Goal: Transaction & Acquisition: Book appointment/travel/reservation

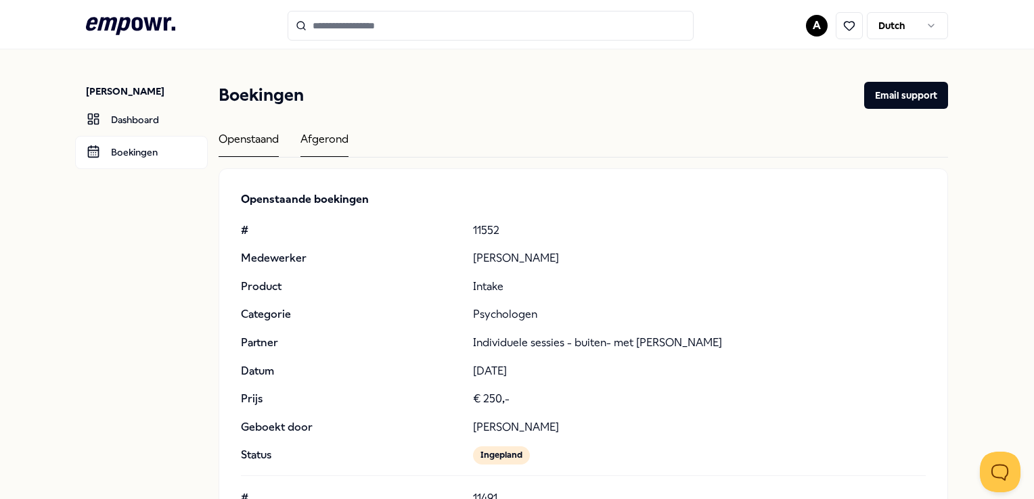
click at [252, 135] on div "Openstaand" at bounding box center [249, 144] width 60 height 26
click at [131, 22] on icon ".empowr-logo_svg__cls-1{fill:#03032f}" at bounding box center [130, 26] width 89 height 25
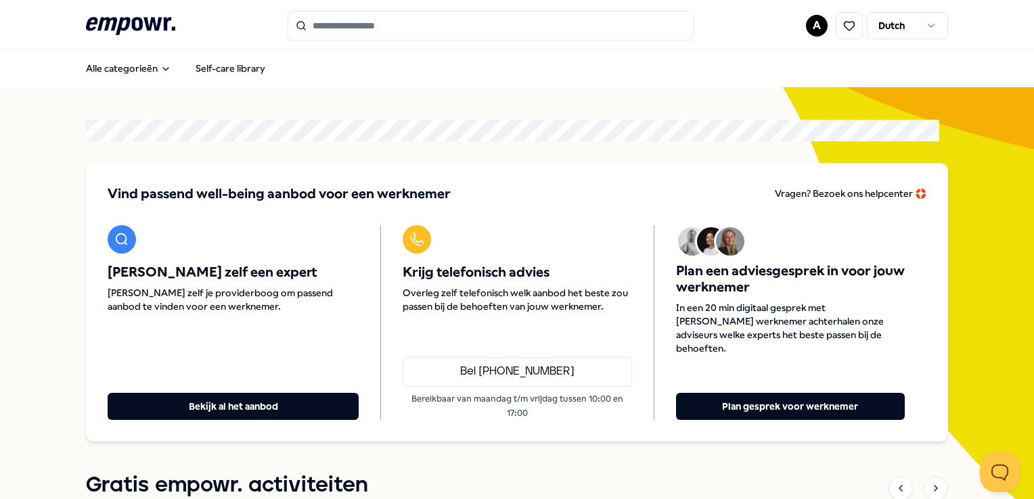
click at [334, 24] on input "Search for products, categories or subcategories" at bounding box center [491, 26] width 406 height 30
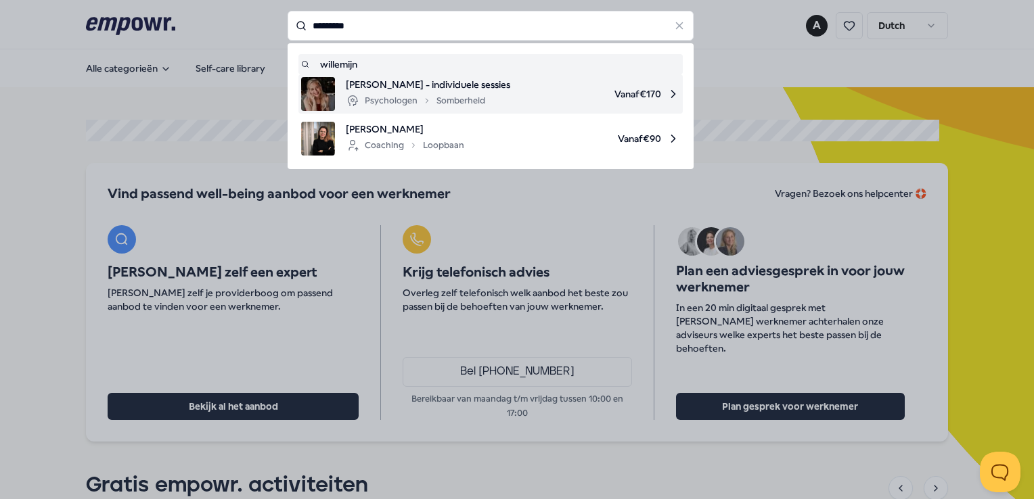
click at [448, 79] on span "Willemijn Roks - individuele sessies" at bounding box center [428, 84] width 164 height 15
type input "*********"
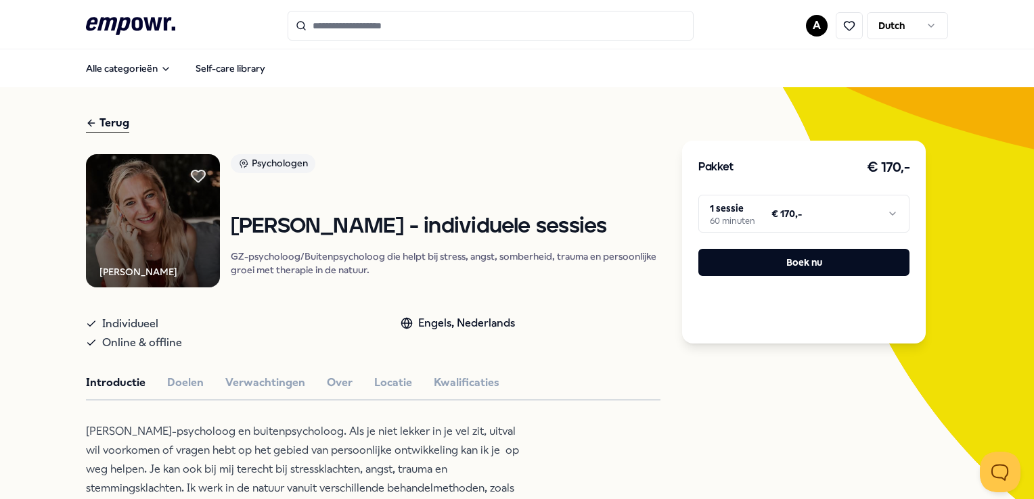
click at [887, 215] on html ".empowr-logo_svg__cls-1{fill:#03032f} A Dutch Alle categorieën Self-care librar…" at bounding box center [517, 249] width 1034 height 499
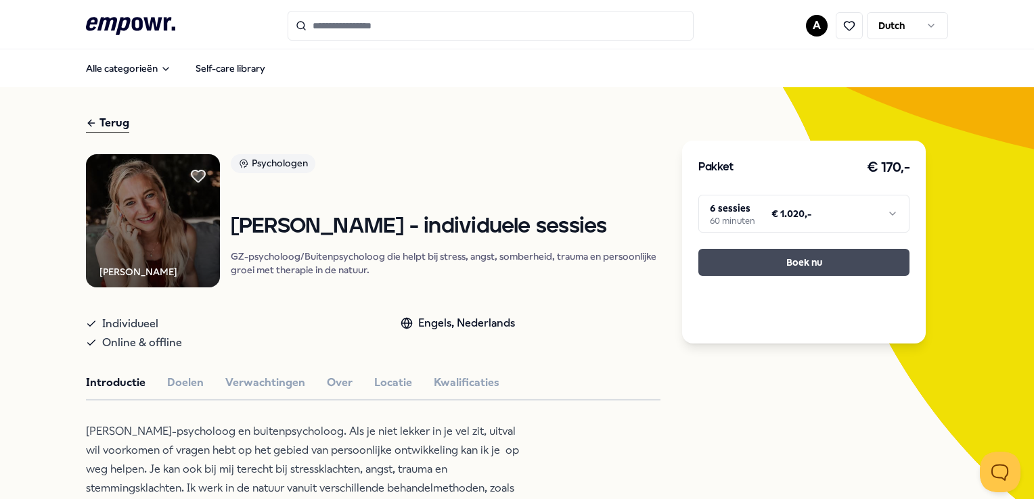
click at [826, 267] on button "Boek nu" at bounding box center [803, 262] width 211 height 27
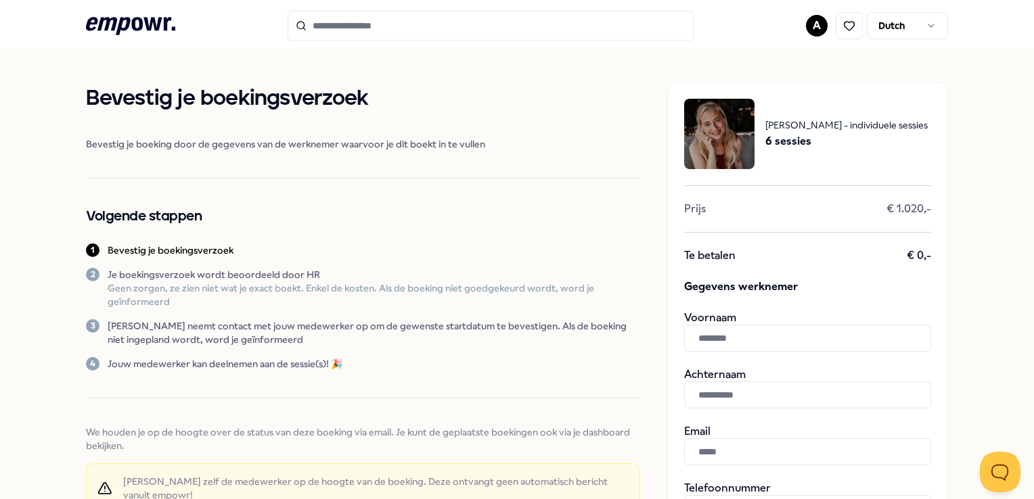
click at [706, 342] on input "text" at bounding box center [807, 338] width 247 height 27
type input "****"
type input "******"
click at [793, 453] on input "text" at bounding box center [807, 452] width 247 height 27
click at [715, 452] on input "text" at bounding box center [807, 452] width 247 height 27
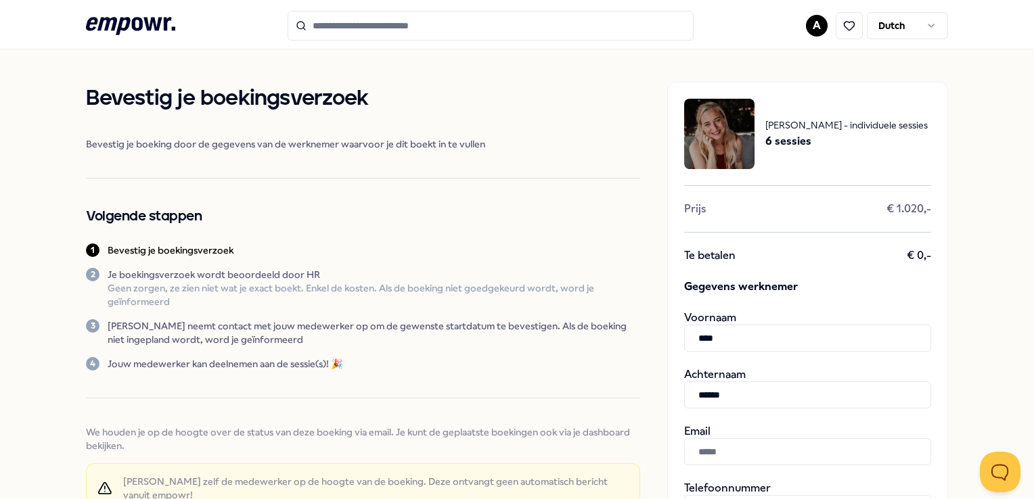
paste input "**********"
type input "**********"
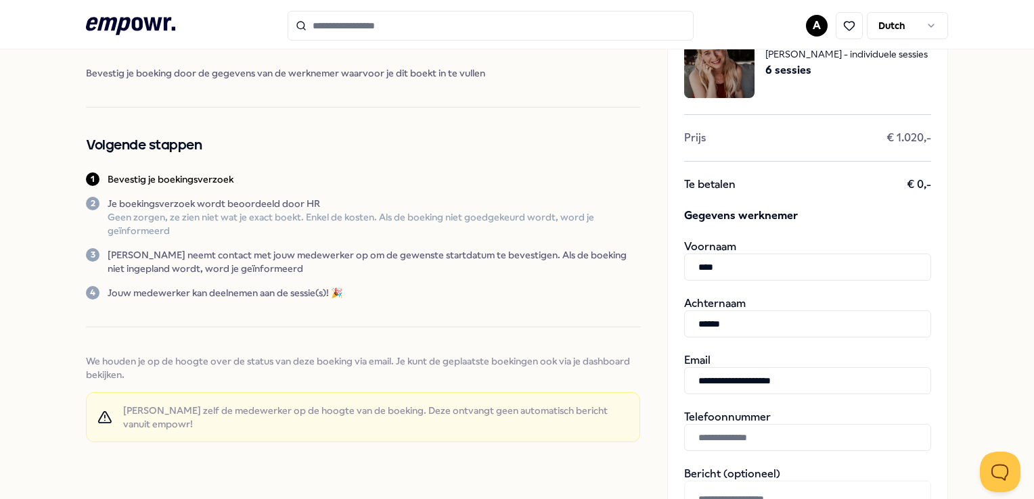
scroll to position [203, 0]
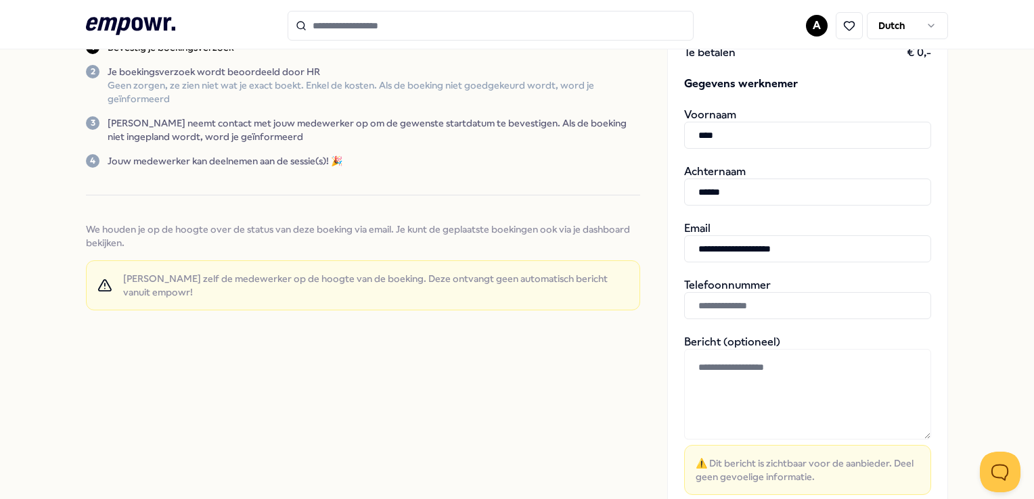
click at [709, 308] on input "text" at bounding box center [807, 305] width 247 height 27
paste input "**********"
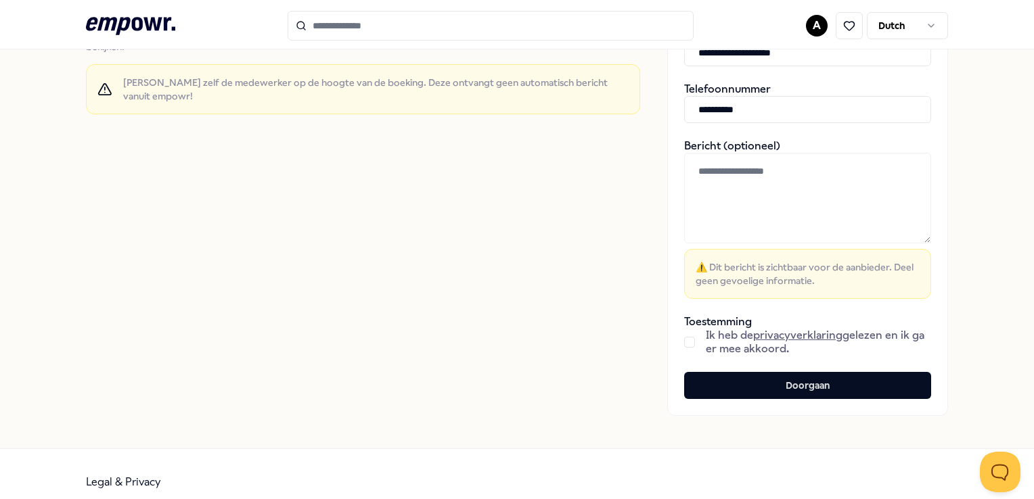
scroll to position [406, 0]
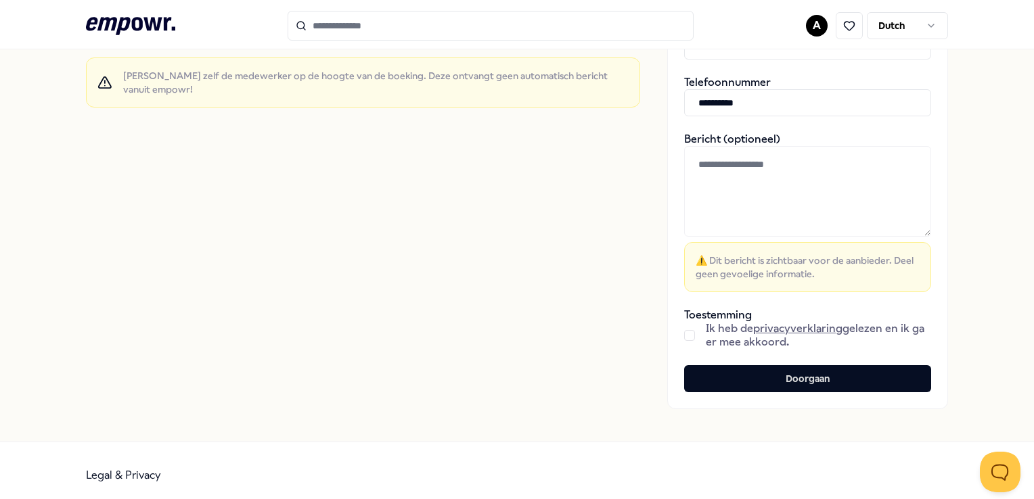
type input "**********"
click at [684, 337] on button "button" at bounding box center [689, 335] width 11 height 11
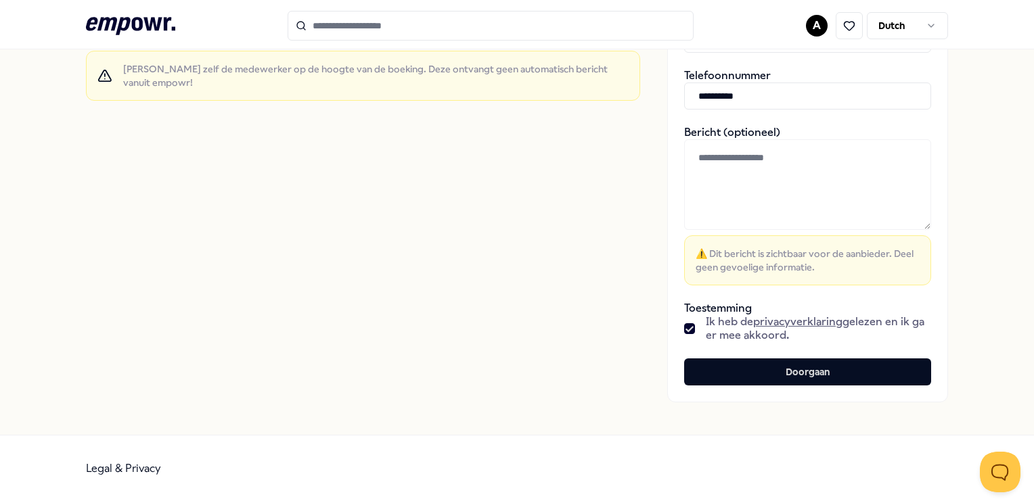
scroll to position [414, 0]
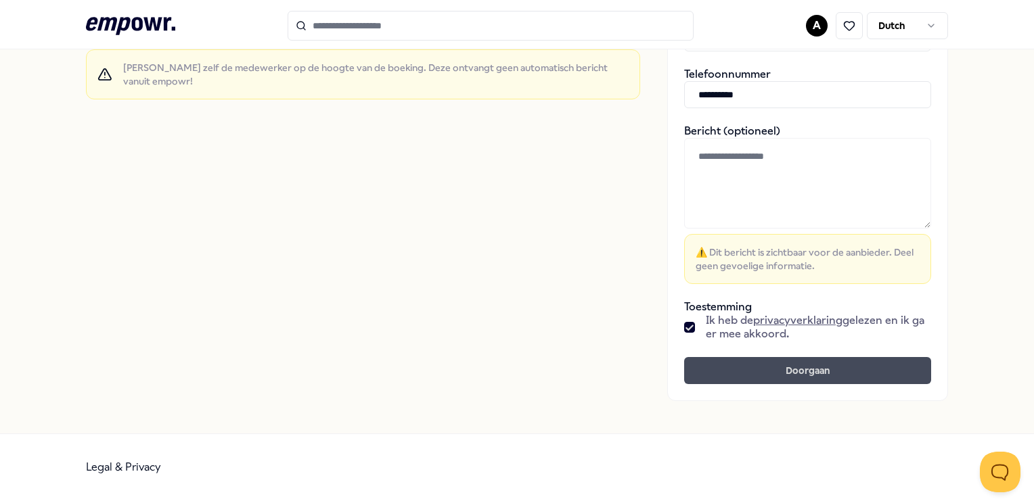
click at [807, 371] on button "Doorgaan" at bounding box center [807, 370] width 247 height 27
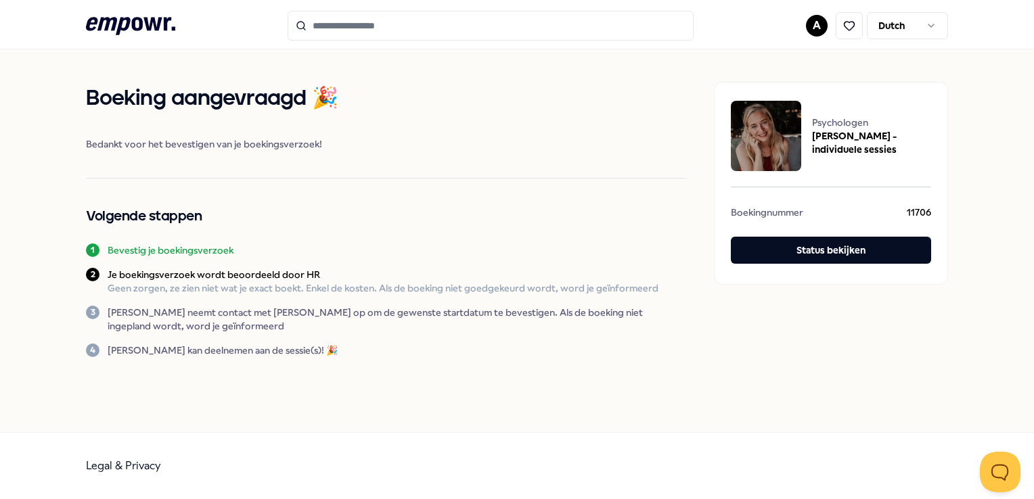
drag, startPoint x: 487, startPoint y: 142, endPoint x: 488, endPoint y: 70, distance: 71.7
click at [487, 142] on span "Bedankt voor het bevestigen van je boekingsverzoek!" at bounding box center [386, 144] width 601 height 14
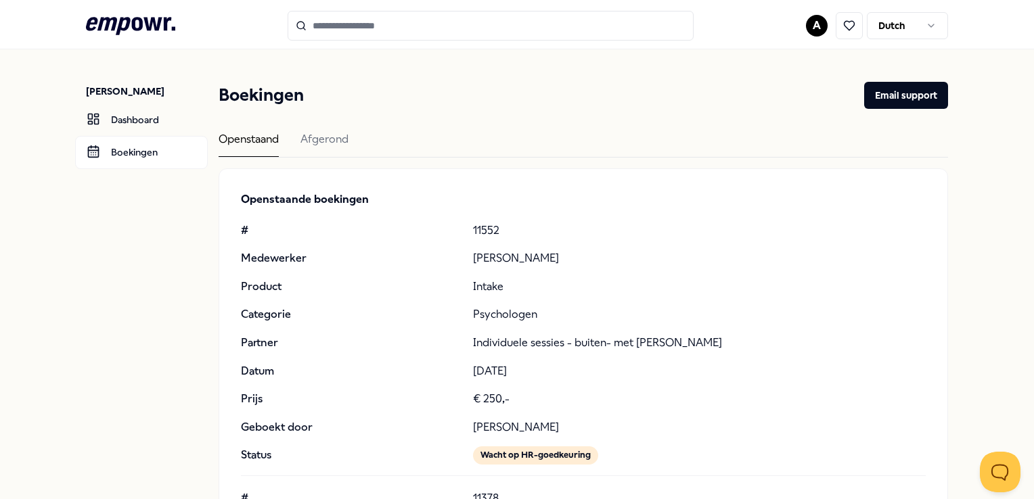
click at [95, 21] on icon at bounding box center [130, 26] width 89 height 18
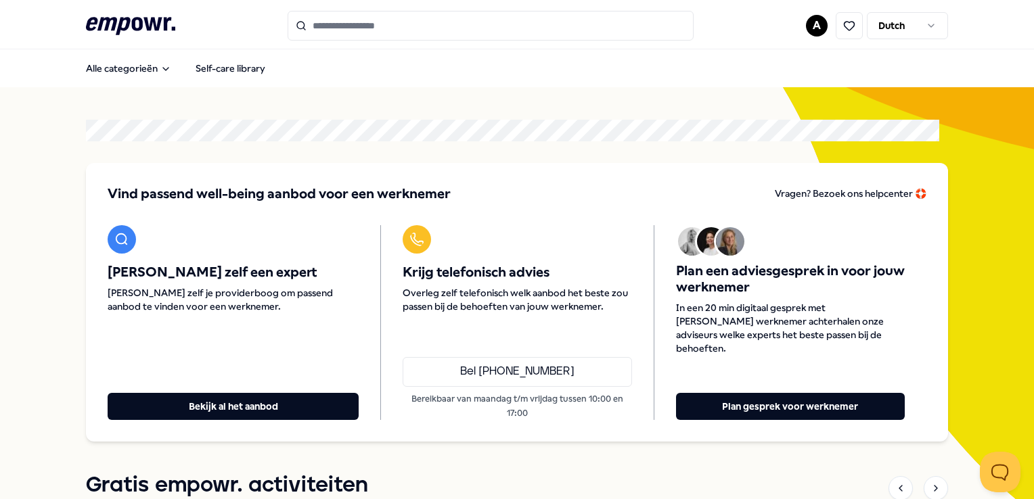
click at [416, 31] on input "Search for products, categories or subcategories" at bounding box center [491, 26] width 406 height 30
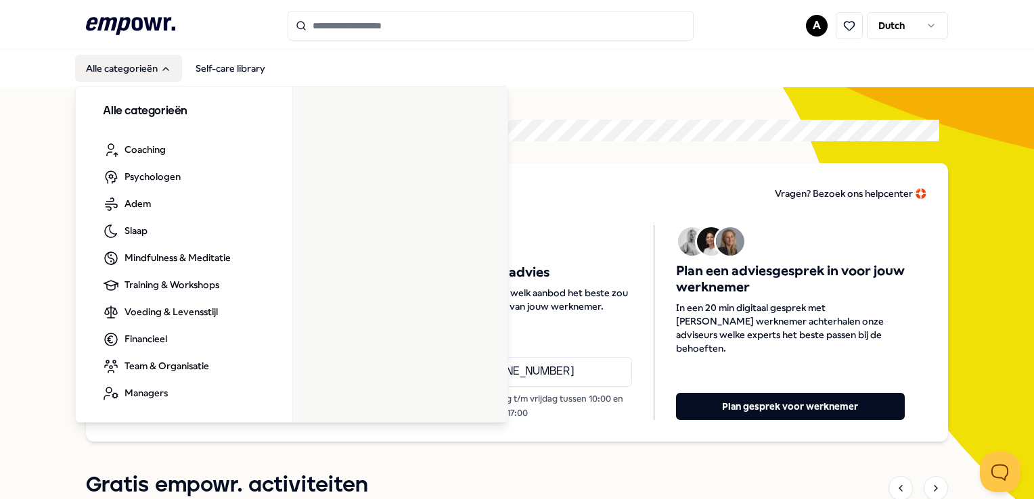
click at [125, 61] on button "Alle categorieën" at bounding box center [128, 68] width 107 height 27
click at [154, 66] on button "Alle categorieën" at bounding box center [128, 68] width 107 height 27
click at [144, 74] on button "Alle categorieën" at bounding box center [128, 68] width 107 height 27
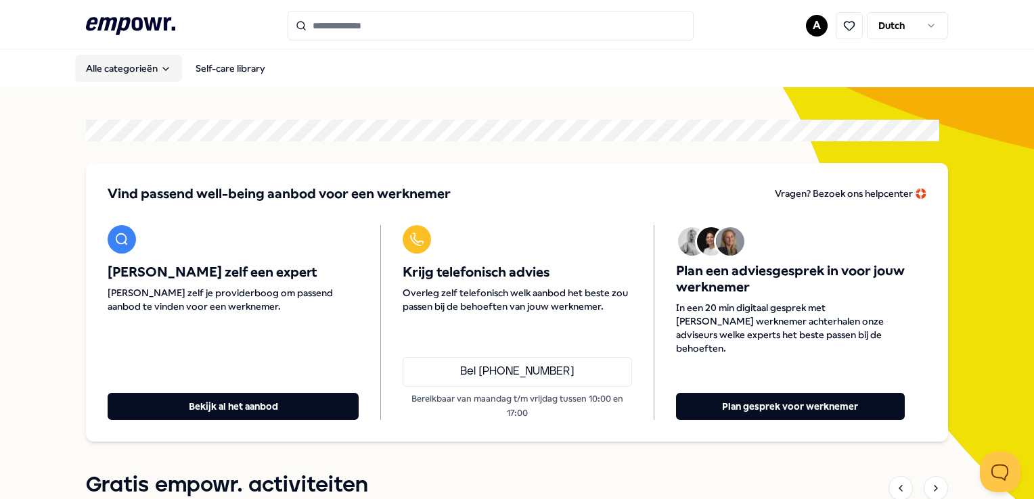
click at [144, 74] on button "Alle categorieën" at bounding box center [128, 68] width 107 height 27
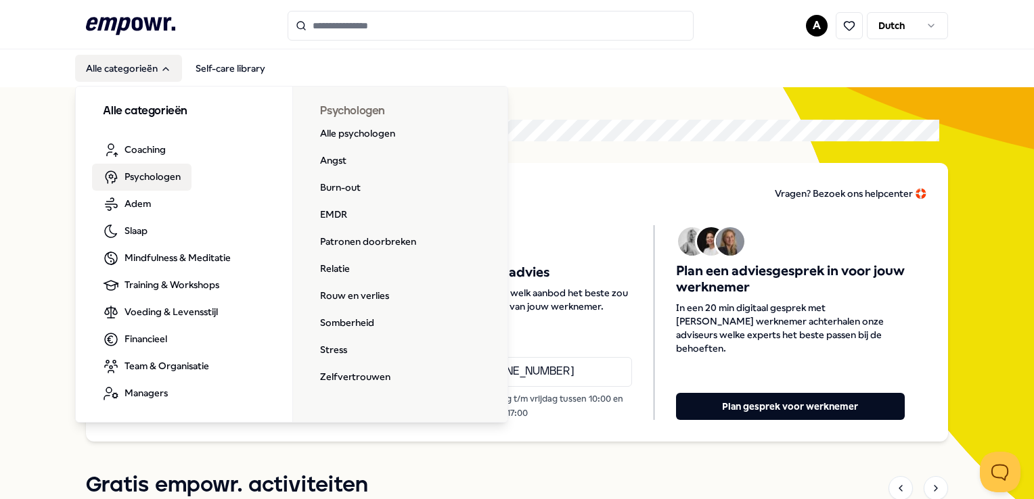
click at [160, 177] on span "Psychologen" at bounding box center [153, 176] width 56 height 15
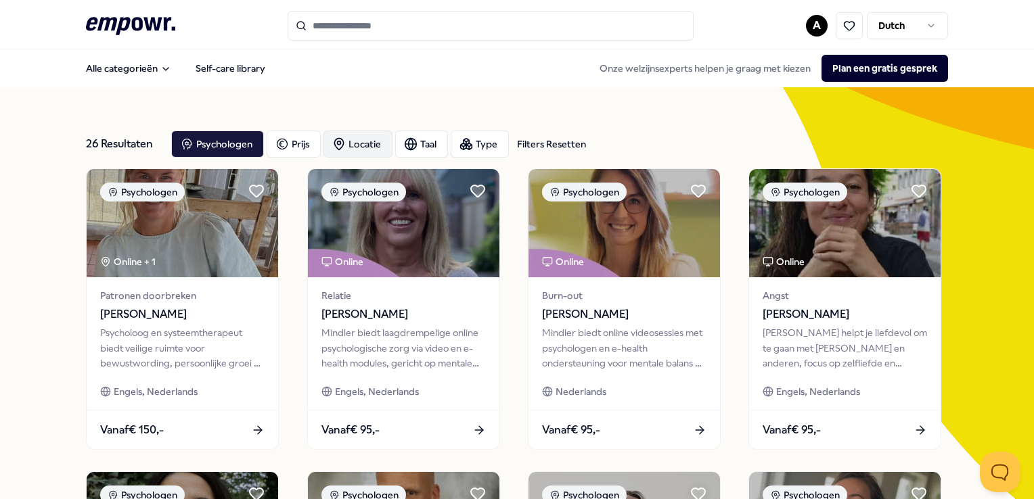
click at [368, 141] on div "Locatie" at bounding box center [358, 144] width 69 height 27
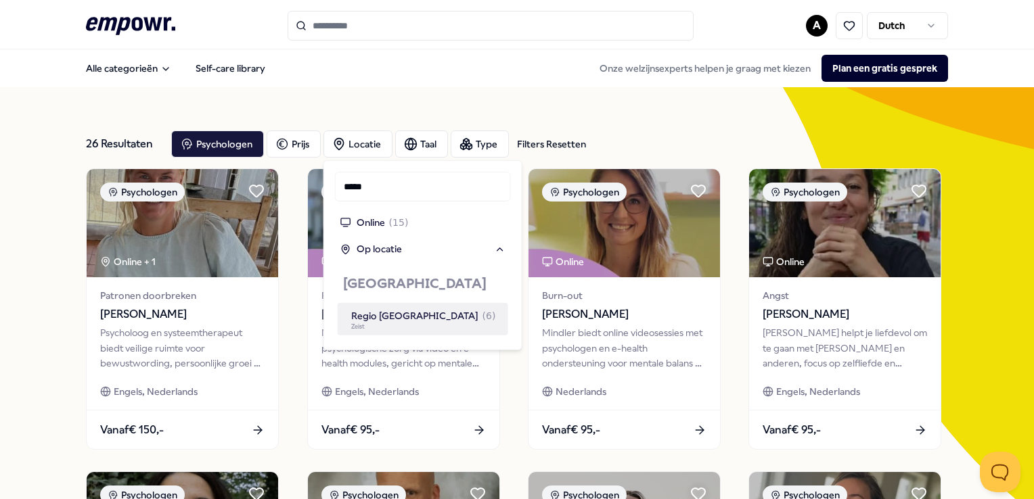
type input "*****"
click at [483, 318] on span "( 6 )" at bounding box center [490, 316] width 14 height 15
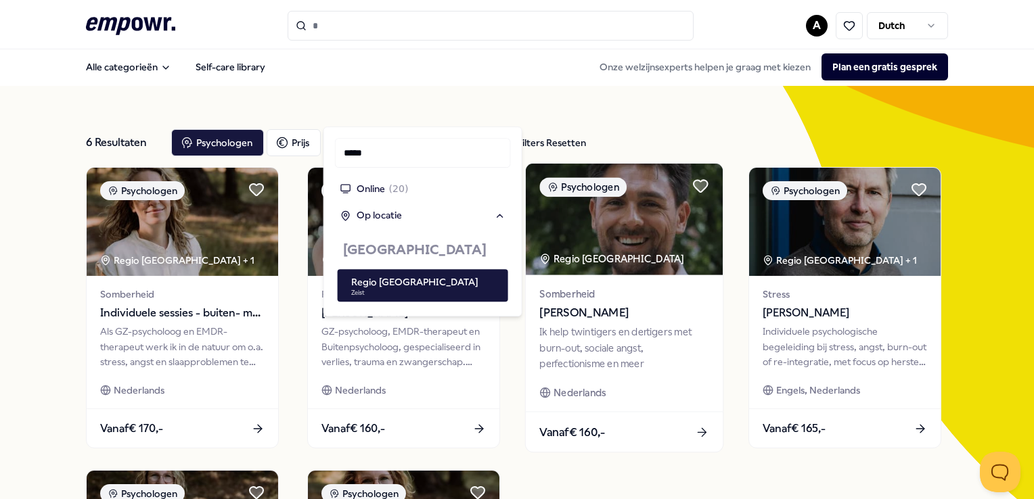
scroll to position [1, 0]
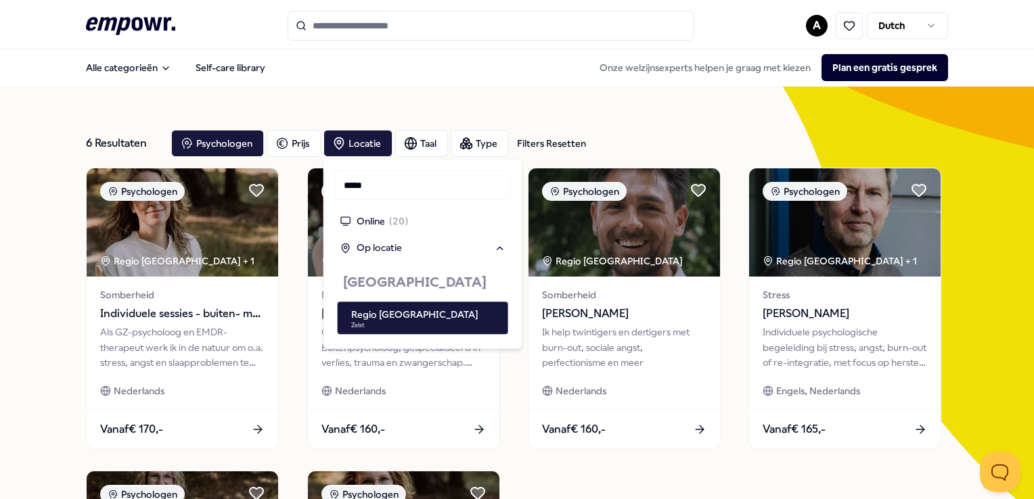
click at [54, 237] on div "6 Resultaten Filters Resetten Psychologen Prijs Locatie Taal Type Filters Reset…" at bounding box center [517, 463] width 1034 height 753
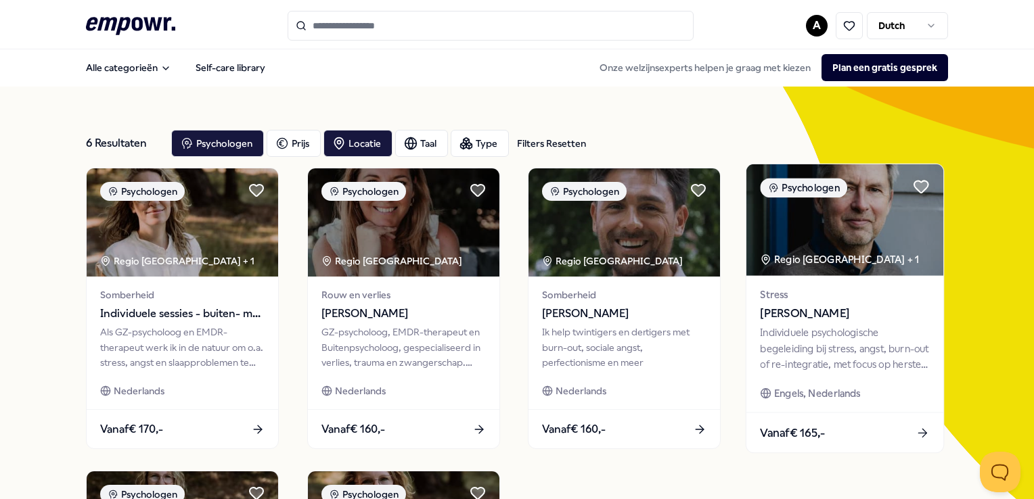
click at [815, 313] on span "Martijn Rijnboutt" at bounding box center [845, 314] width 169 height 18
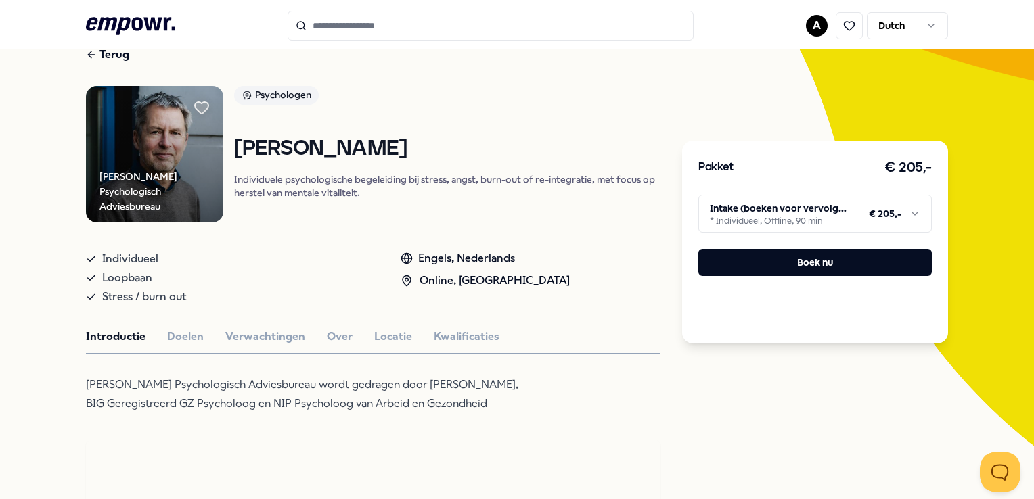
scroll to position [136, 0]
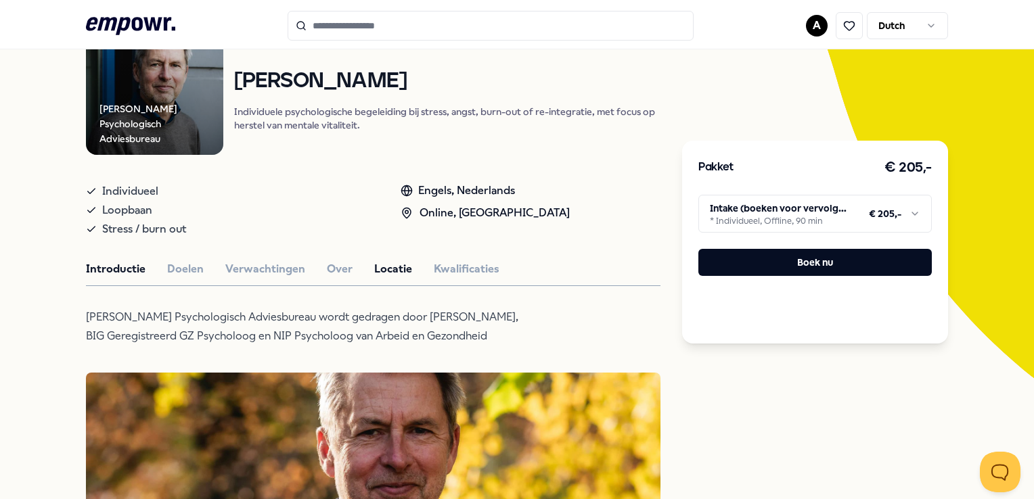
click at [387, 266] on button "Locatie" at bounding box center [393, 270] width 38 height 18
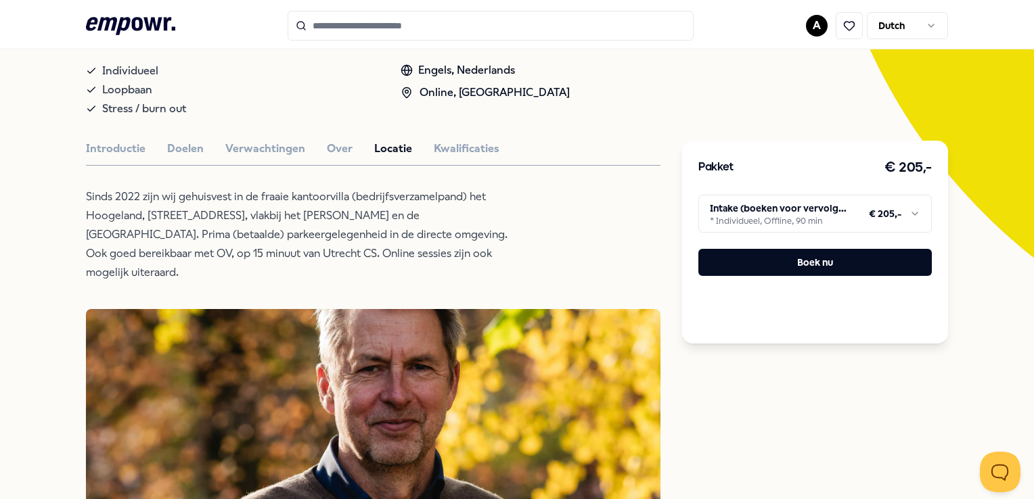
scroll to position [271, 0]
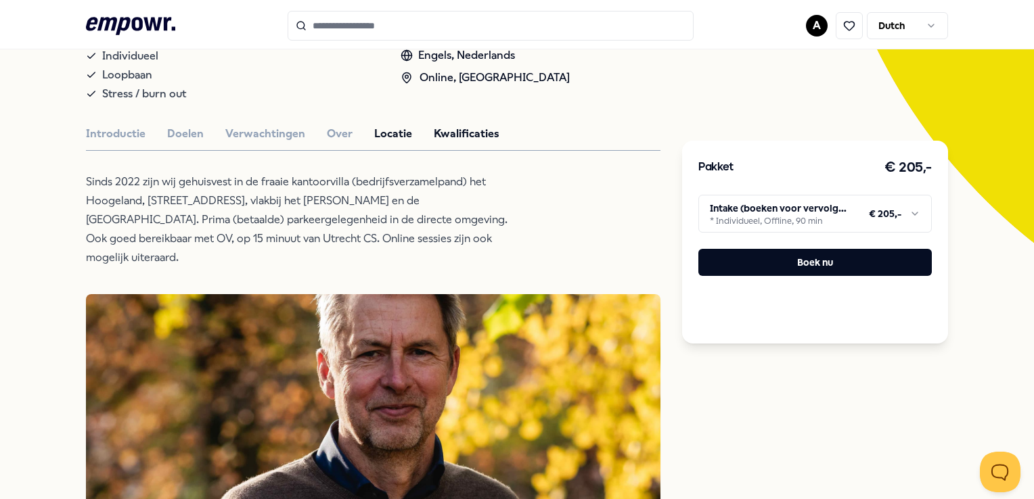
click at [447, 135] on button "Kwalificaties" at bounding box center [467, 134] width 66 height 18
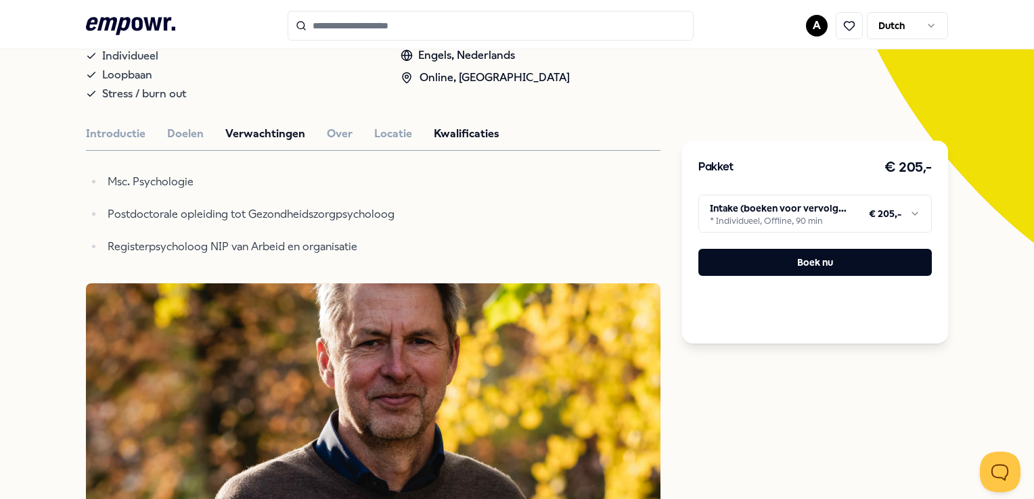
click at [261, 132] on button "Verwachtingen" at bounding box center [265, 134] width 80 height 18
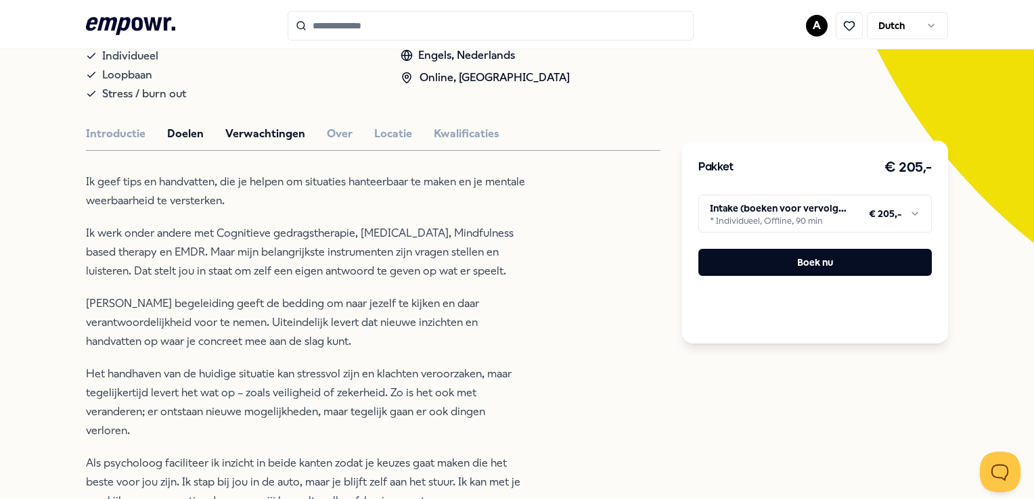
click at [179, 128] on button "Doelen" at bounding box center [185, 134] width 37 height 18
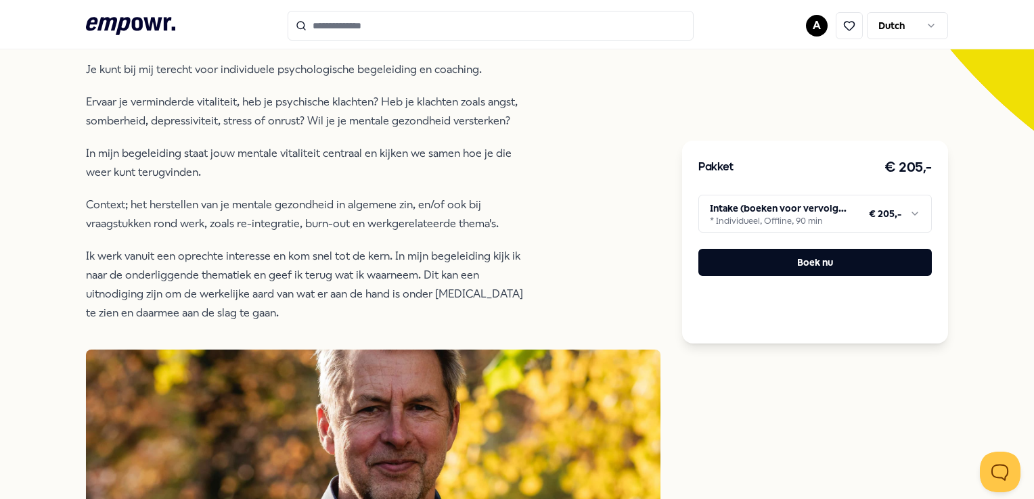
scroll to position [407, 0]
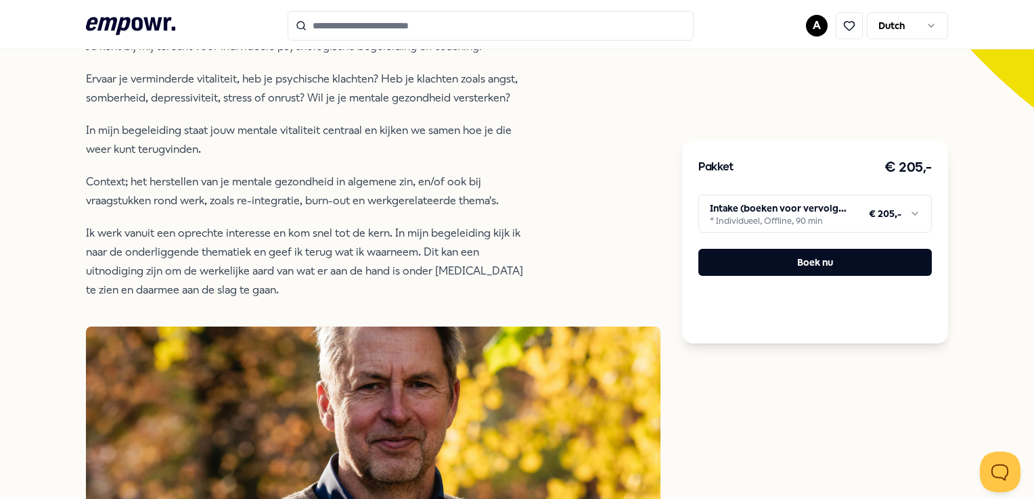
click at [904, 213] on html ".empowr-logo_svg__cls-1{fill:#03032f} A Dutch Alle categorieën Self-care librar…" at bounding box center [517, 249] width 1034 height 499
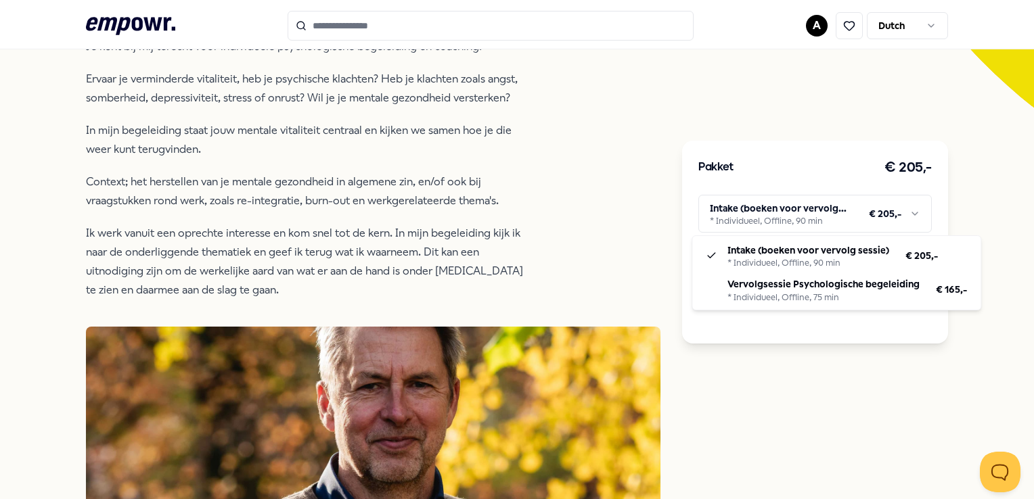
click at [356, 165] on html ".empowr-logo_svg__cls-1{fill:#03032f} A Dutch Alle categorieën Self-care librar…" at bounding box center [517, 249] width 1034 height 499
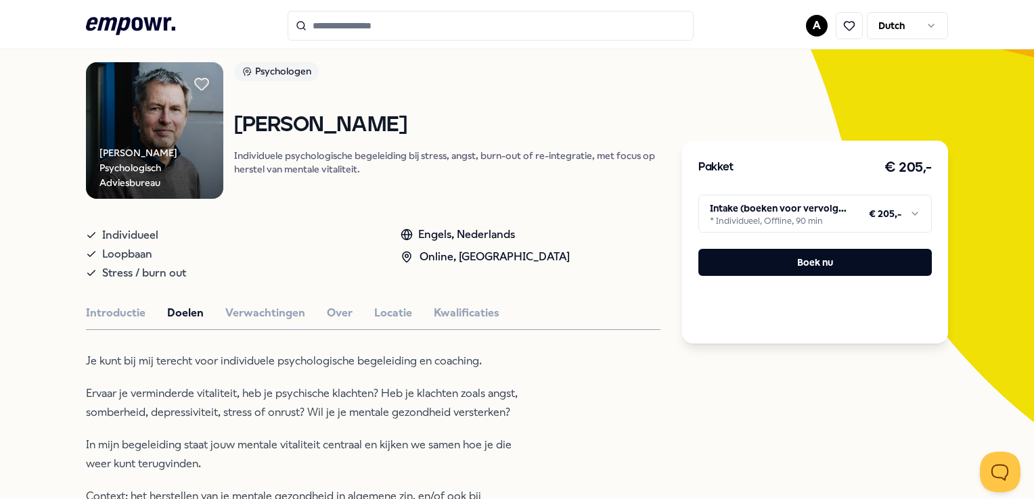
scroll to position [68, 0]
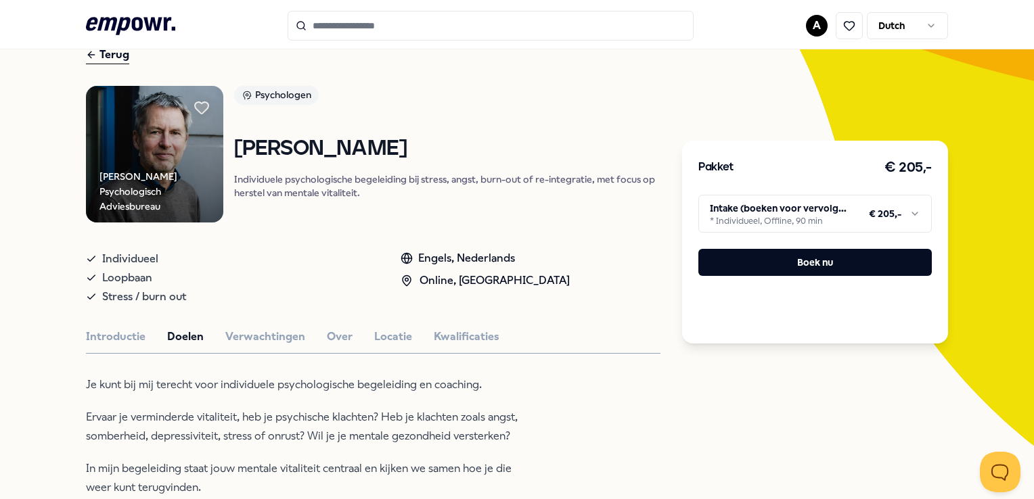
drag, startPoint x: 233, startPoint y: 143, endPoint x: 405, endPoint y: 141, distance: 172.6
click at [408, 141] on h1 "Martijn Rijnboutt" at bounding box center [447, 149] width 427 height 24
drag, startPoint x: 405, startPoint y: 141, endPoint x: 368, endPoint y: 142, distance: 37.9
copy h1 "Martijn Rijnboutt"
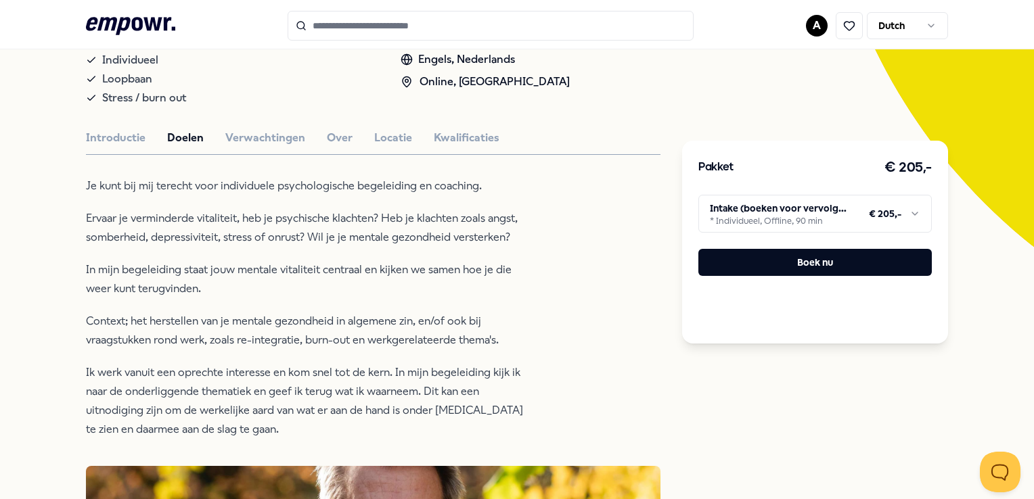
scroll to position [271, 0]
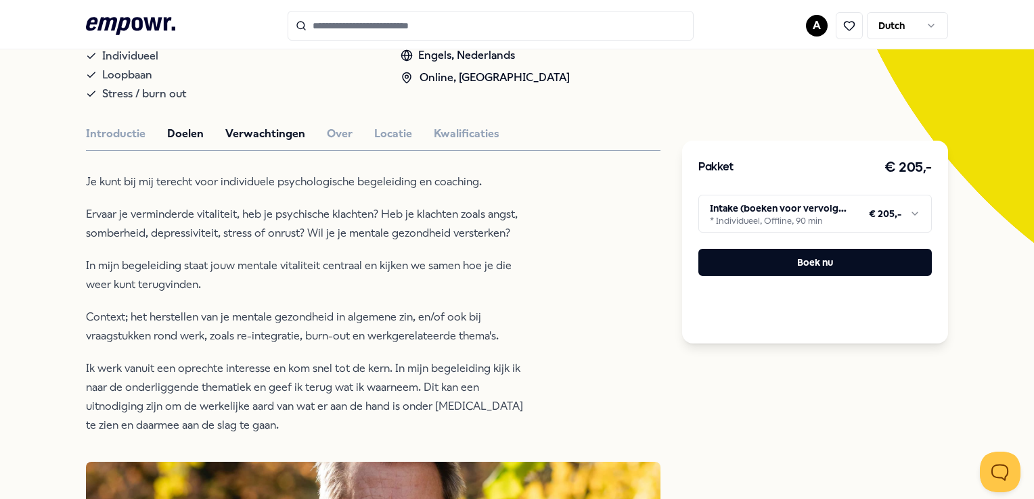
click at [233, 131] on button "Verwachtingen" at bounding box center [265, 134] width 80 height 18
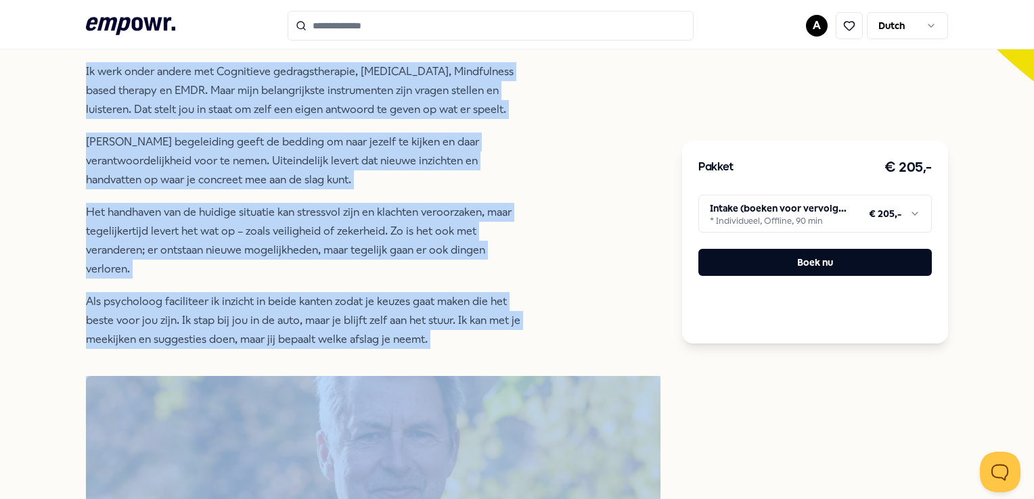
scroll to position [621, 0]
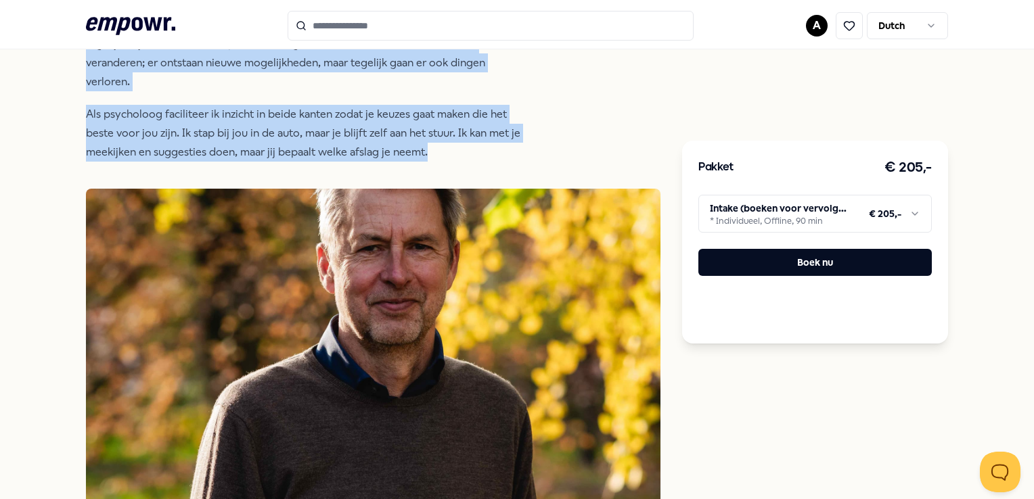
drag, startPoint x: 85, startPoint y: 180, endPoint x: 449, endPoint y: 173, distance: 363.5
copy div "Ik geef tips en handvatten, die je helpen om situaties hanteerbaar te maken en …"
